Goal: Task Accomplishment & Management: Manage account settings

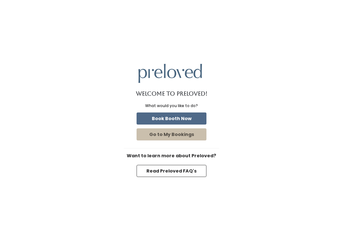
click at [169, 113] on button "Book Booth Now" at bounding box center [171, 118] width 70 height 12
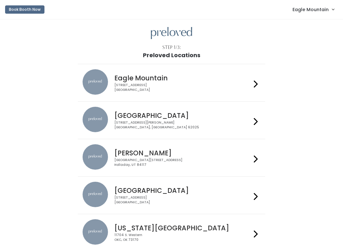
click at [320, 14] on link "Eagle Mountain" at bounding box center [313, 10] width 54 height 14
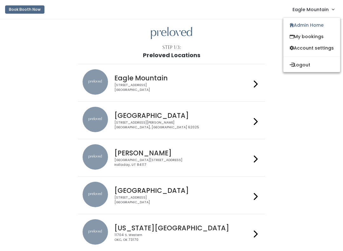
click at [306, 23] on link "Admin Home" at bounding box center [311, 24] width 57 height 11
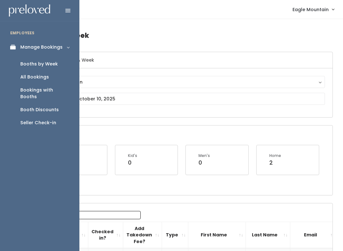
click at [42, 106] on div "Booth Discounts" at bounding box center [39, 109] width 38 height 7
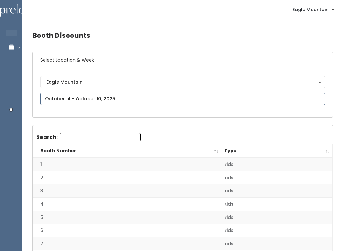
click at [143, 93] on input "text" at bounding box center [182, 99] width 284 height 12
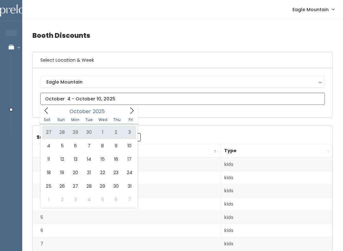
type input "[DATE] to [DATE]"
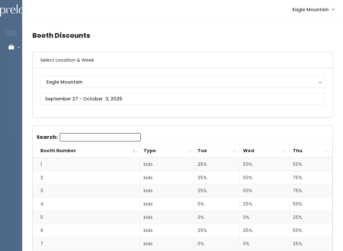
click at [329, 155] on th "Thu" at bounding box center [310, 151] width 43 height 14
